Goal: Transaction & Acquisition: Download file/media

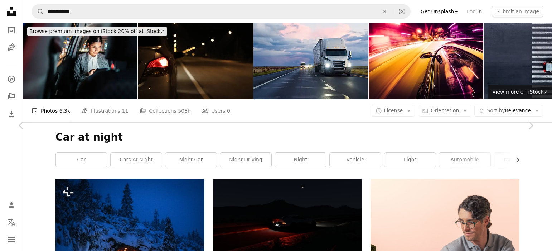
scroll to position [24609, 0]
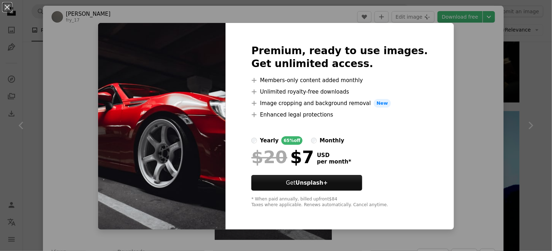
click at [457, 45] on div "An X shape Premium, ready to use images. Get unlimited access. A plus sign Memb…" at bounding box center [276, 125] width 552 height 251
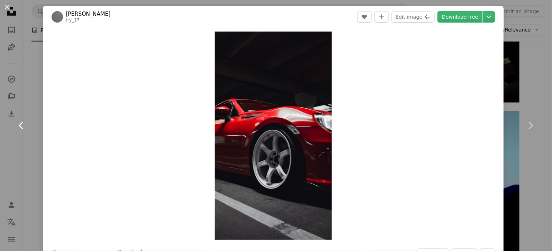
click at [33, 91] on link "Chevron left" at bounding box center [21, 125] width 43 height 69
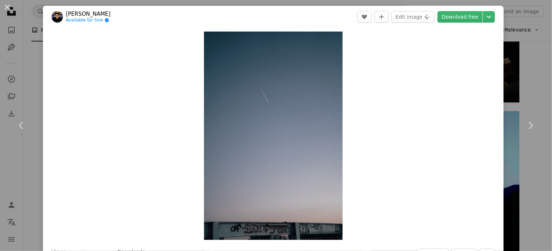
scroll to position [4, 0]
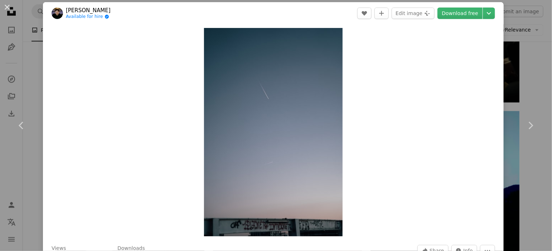
click at [37, 86] on div "An X shape Chevron left Chevron right [PERSON_NAME] Available for hire A checkm…" at bounding box center [276, 125] width 552 height 251
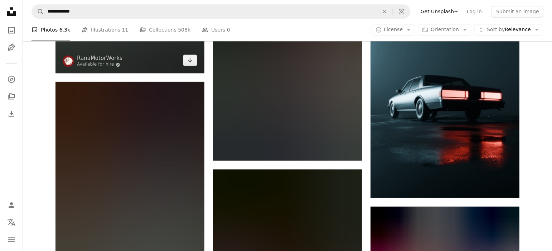
scroll to position [33855, 0]
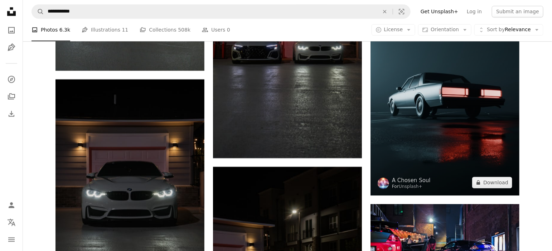
click at [464, 83] on img at bounding box center [444, 90] width 149 height 208
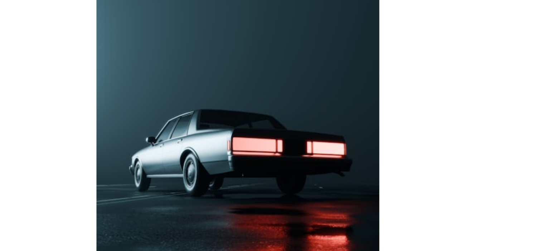
scroll to position [13, 0]
